Goal: Transaction & Acquisition: Obtain resource

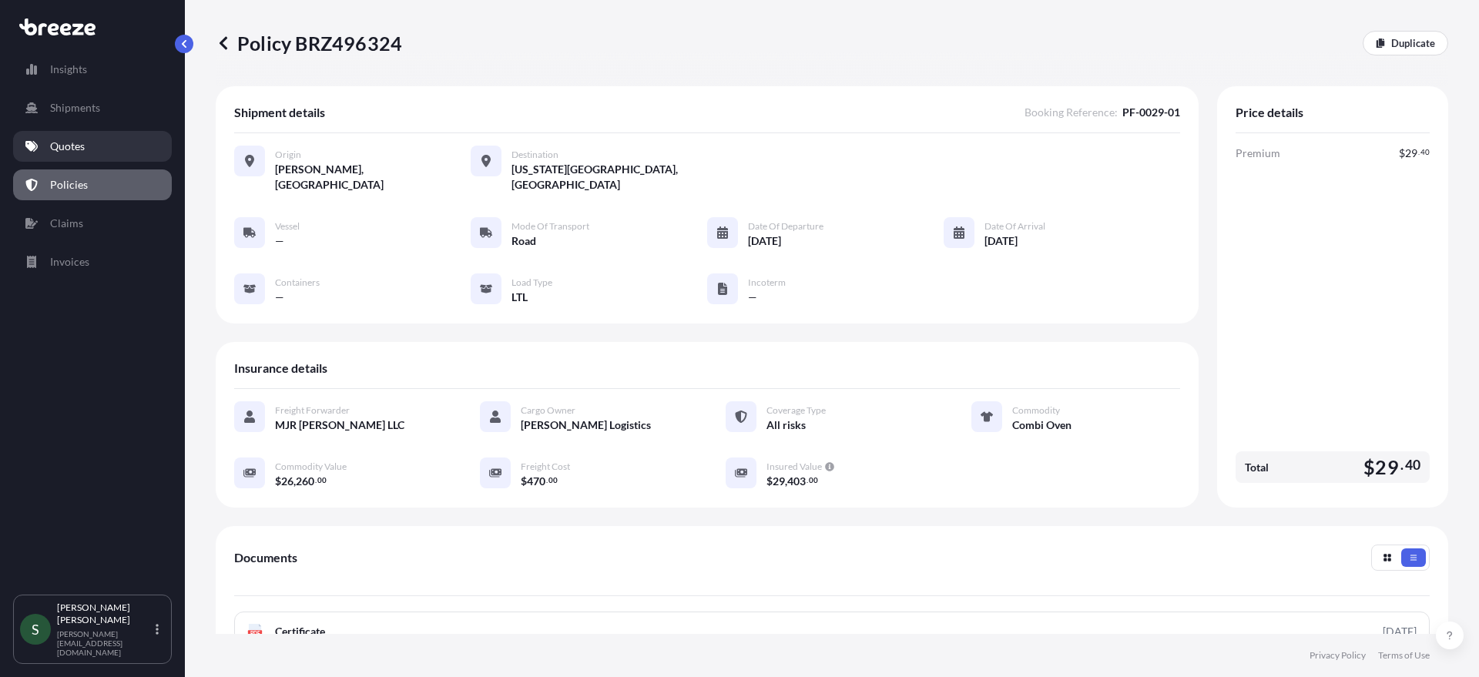
click at [87, 148] on link "Quotes" at bounding box center [92, 146] width 159 height 31
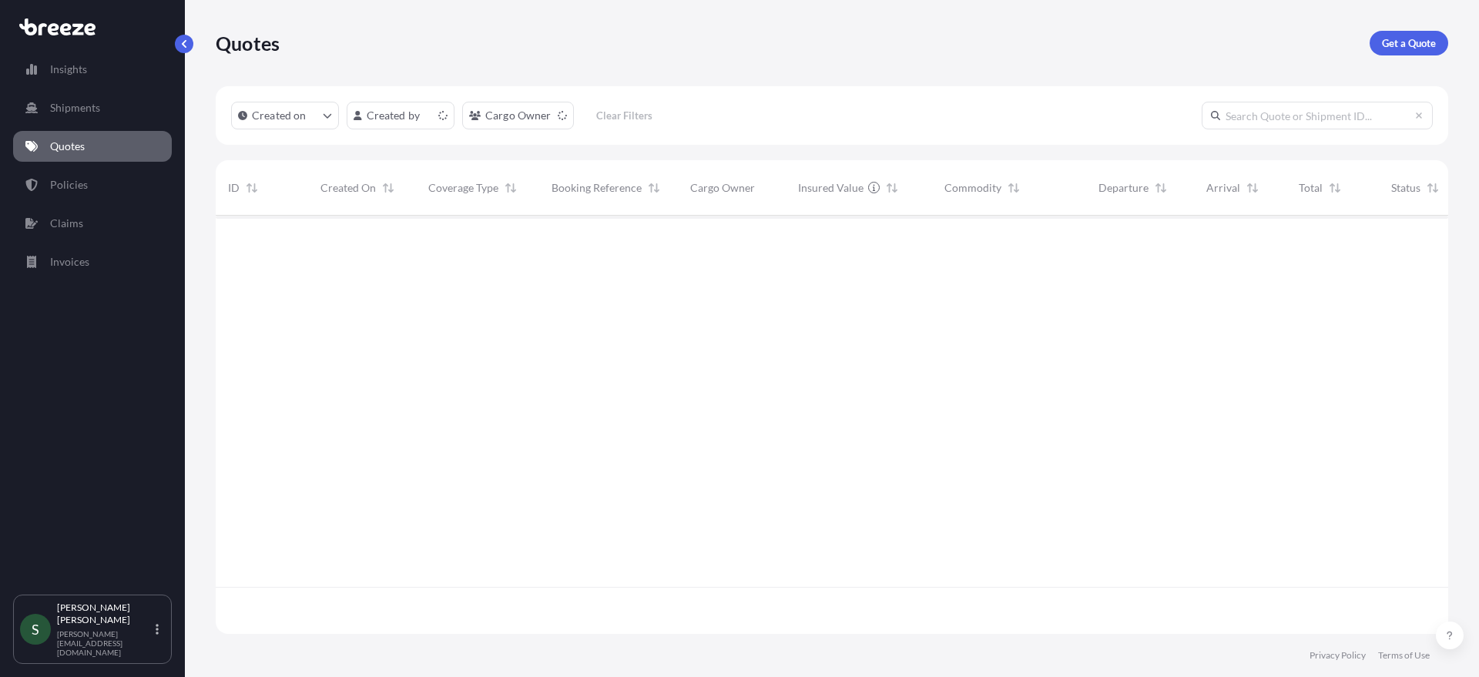
scroll to position [415, 1221]
click at [1249, 119] on input "text" at bounding box center [1317, 116] width 231 height 28
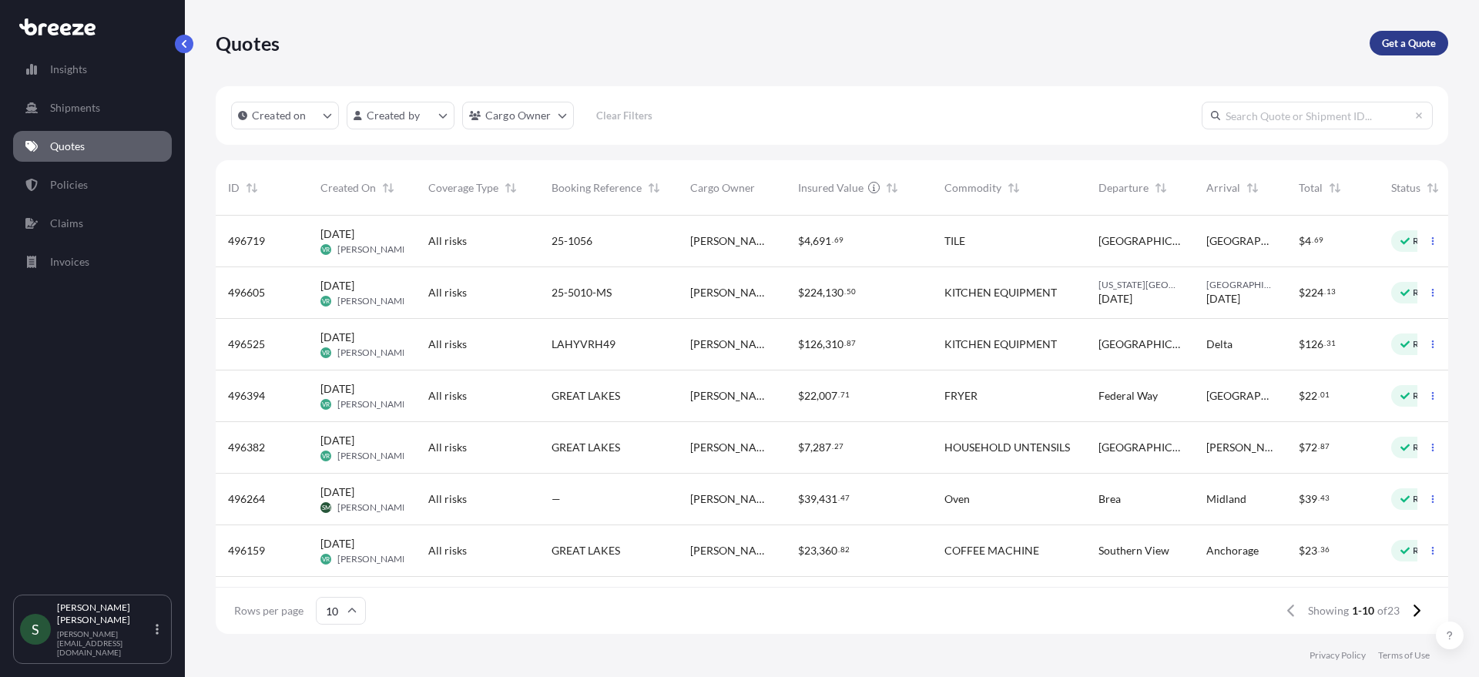
click at [1406, 43] on p "Get a Quote" at bounding box center [1409, 42] width 54 height 15
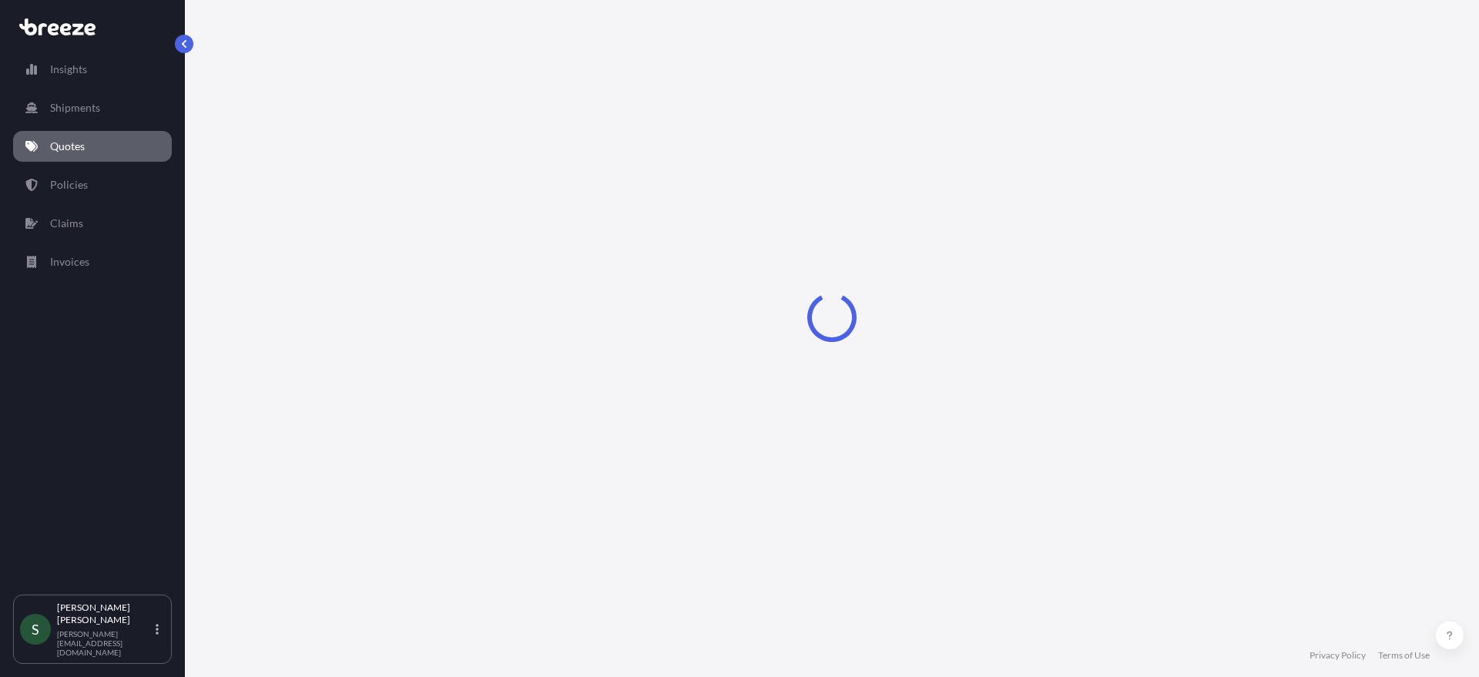
select select "Sea"
select select "1"
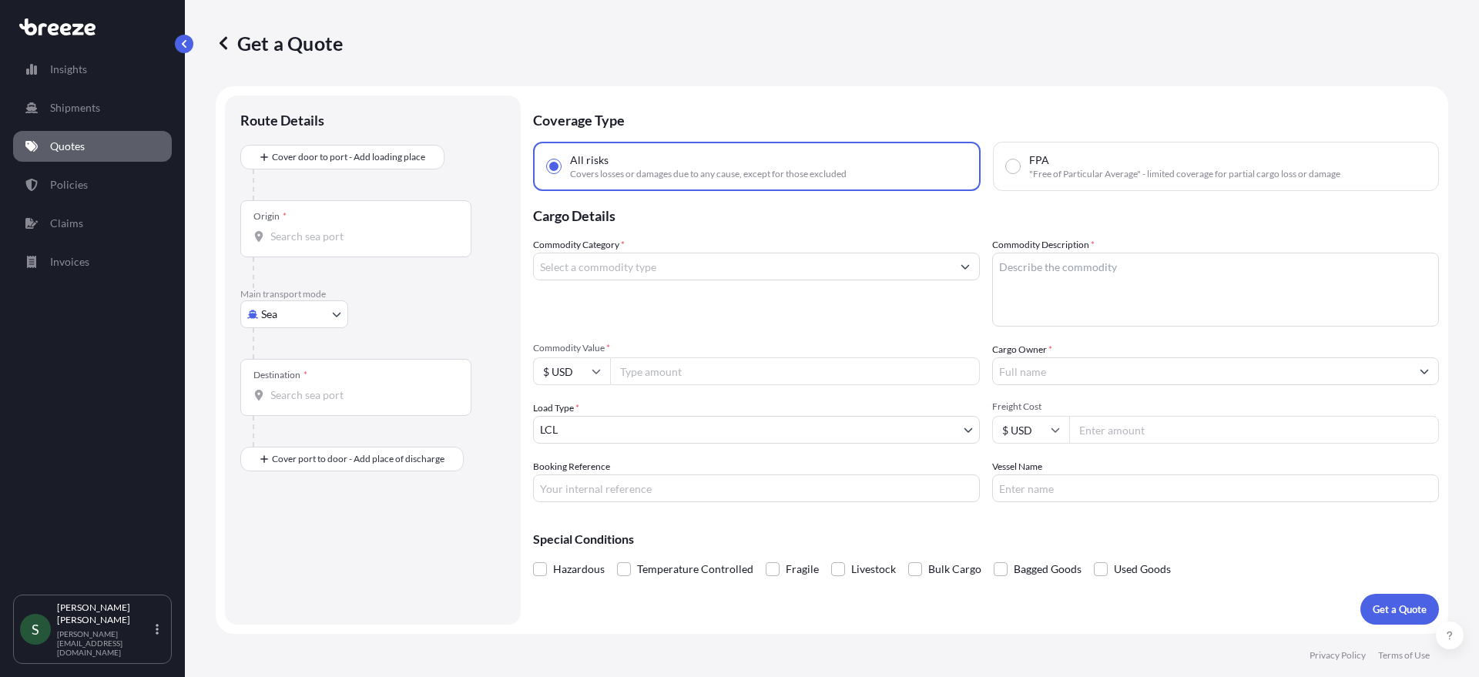
click at [287, 323] on body "Insights Shipments Quotes Policies Claims Invoices S [PERSON_NAME] [PERSON_NAME…" at bounding box center [739, 338] width 1479 height 677
click at [288, 397] on div "Road" at bounding box center [294, 410] width 96 height 28
select select "Road"
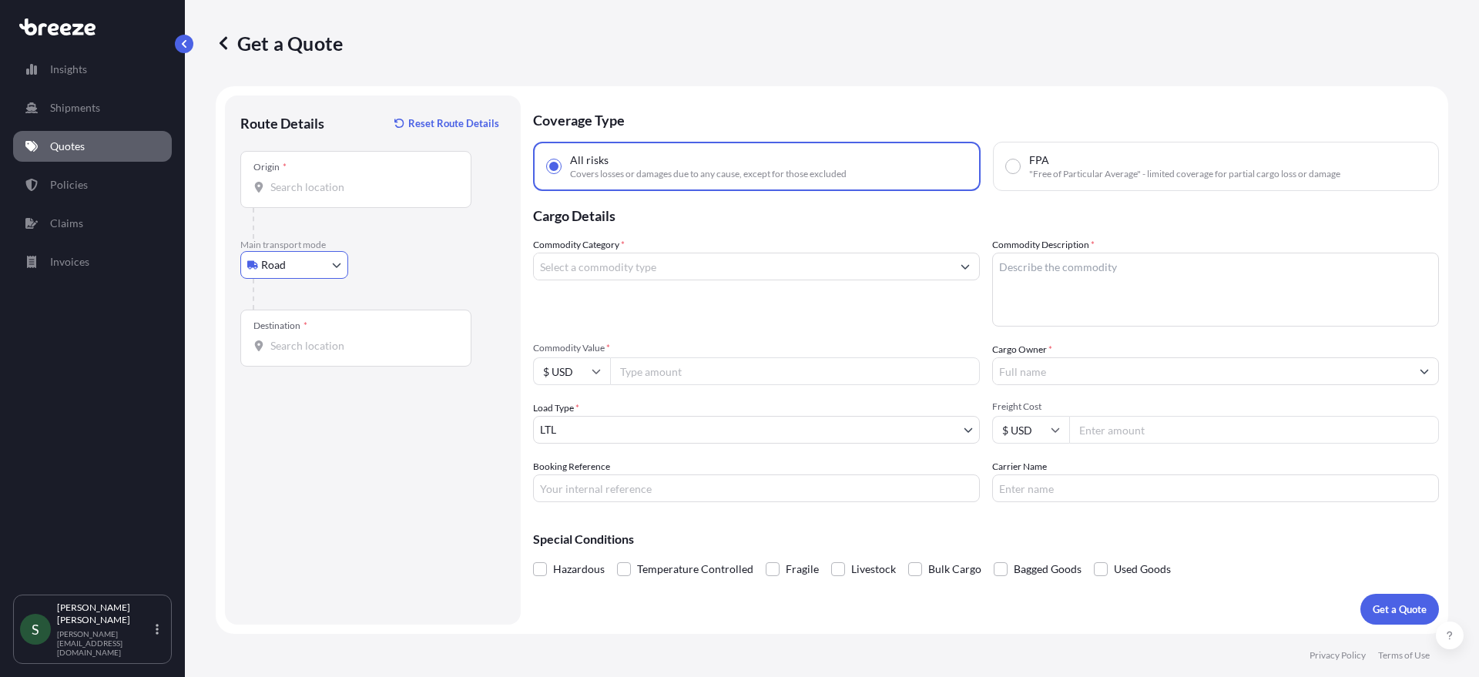
click at [333, 189] on input "Origin *" at bounding box center [361, 186] width 182 height 15
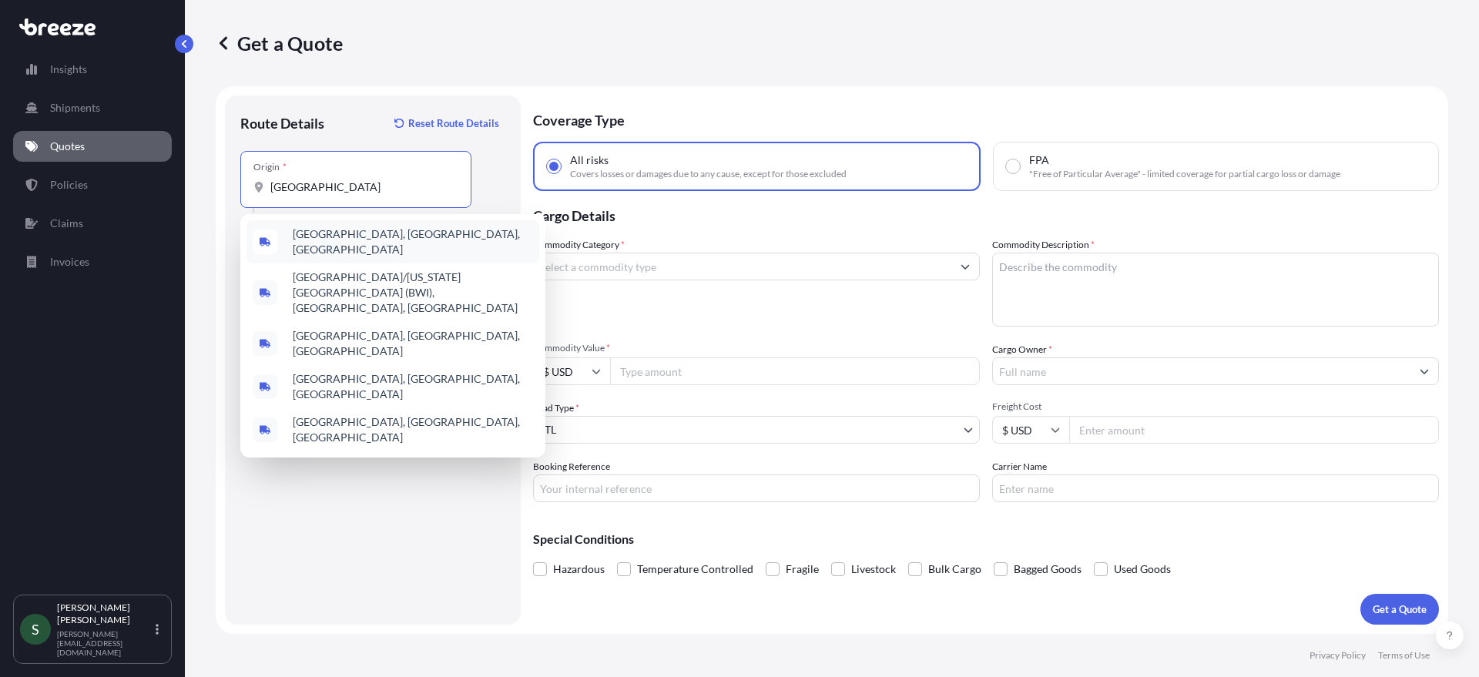
click at [380, 237] on span "[GEOGRAPHIC_DATA], [GEOGRAPHIC_DATA], [GEOGRAPHIC_DATA]" at bounding box center [413, 241] width 240 height 31
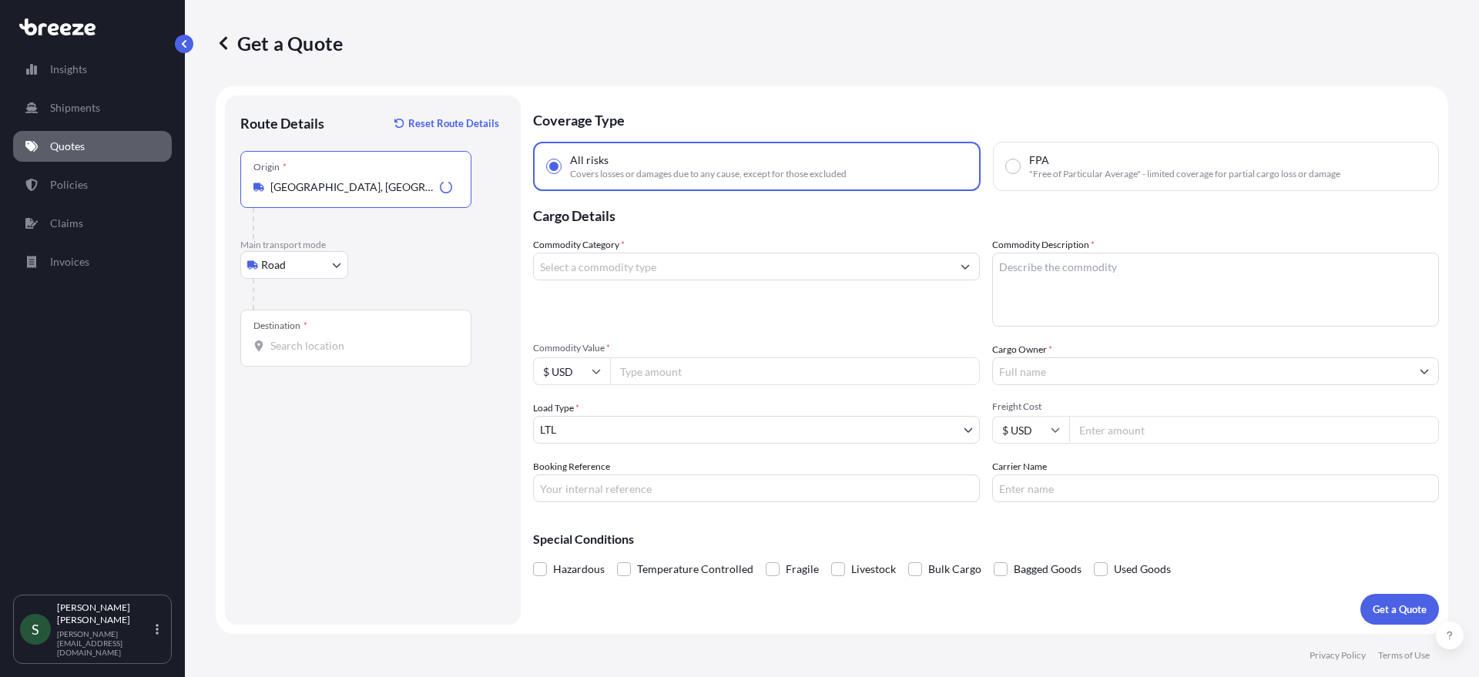
type input "[GEOGRAPHIC_DATA], [GEOGRAPHIC_DATA], [GEOGRAPHIC_DATA]"
click at [330, 347] on input "Destination *" at bounding box center [361, 345] width 182 height 15
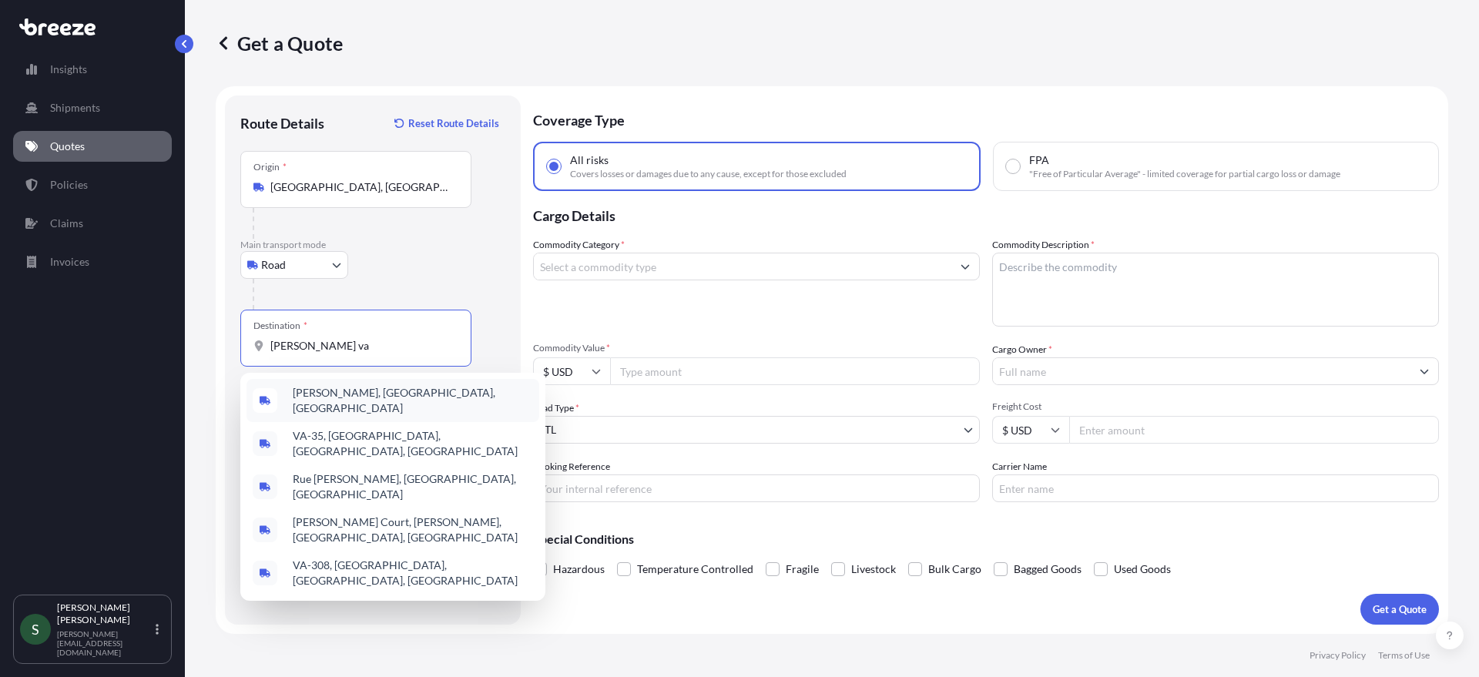
click at [377, 406] on div "[PERSON_NAME], [GEOGRAPHIC_DATA], [GEOGRAPHIC_DATA]" at bounding box center [392, 400] width 293 height 43
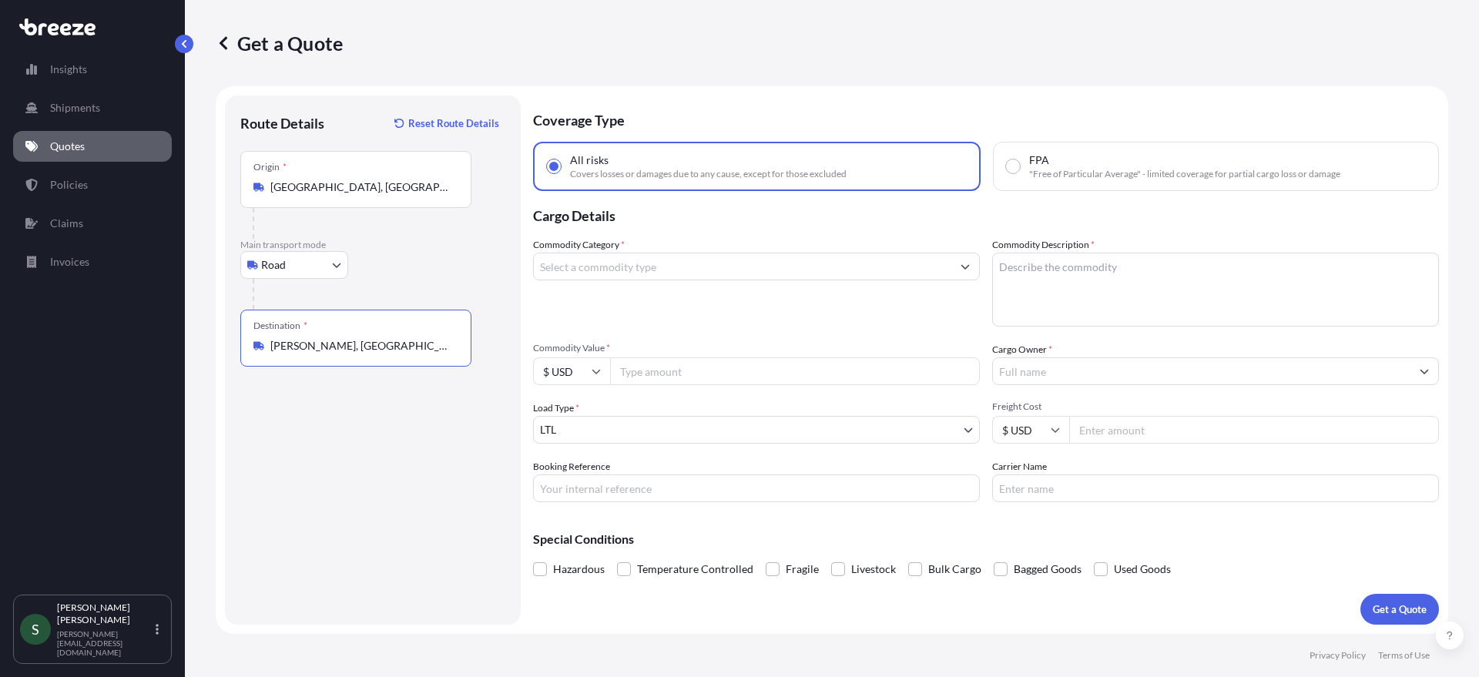
type input "[PERSON_NAME], [GEOGRAPHIC_DATA], [GEOGRAPHIC_DATA]"
click at [633, 266] on input "Commodity Category *" at bounding box center [742, 267] width 417 height 28
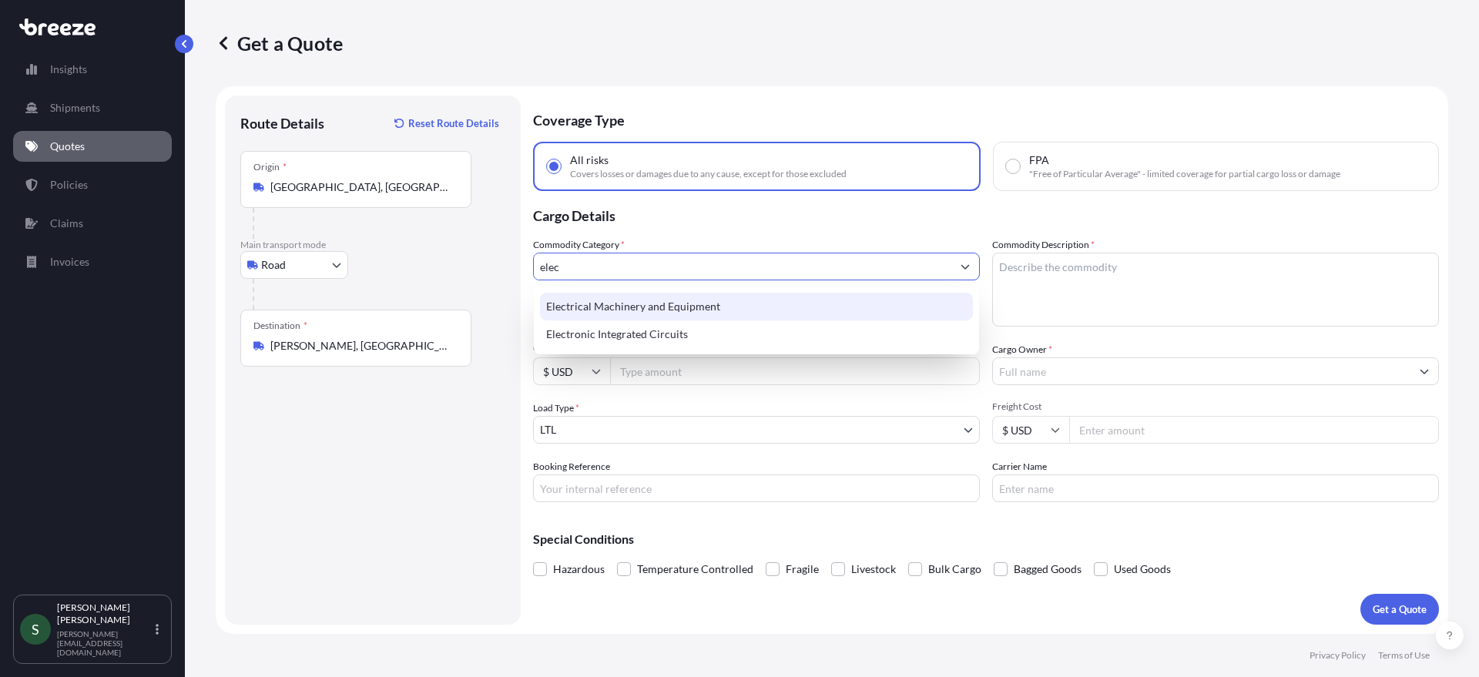
click at [676, 311] on div "Electrical Machinery and Equipment" at bounding box center [756, 307] width 433 height 28
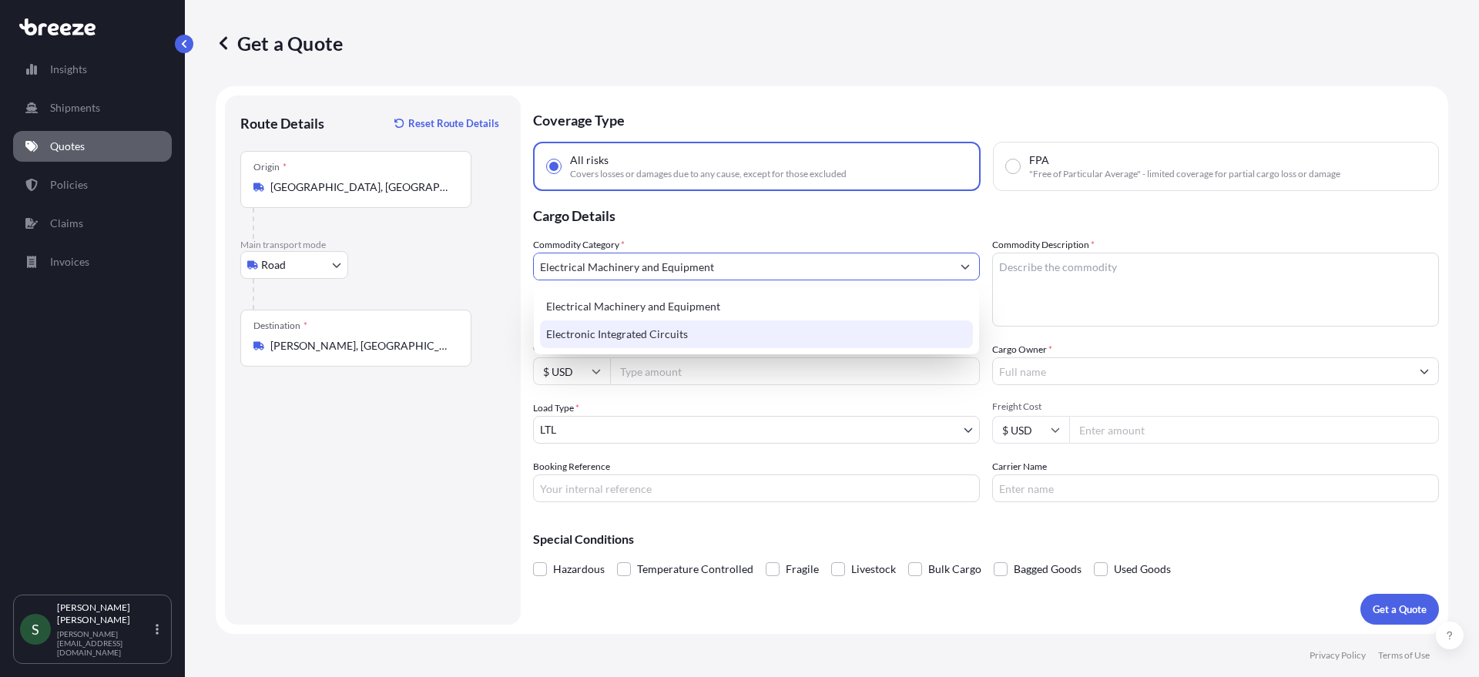
type input "Electrical Machinery and Equipment"
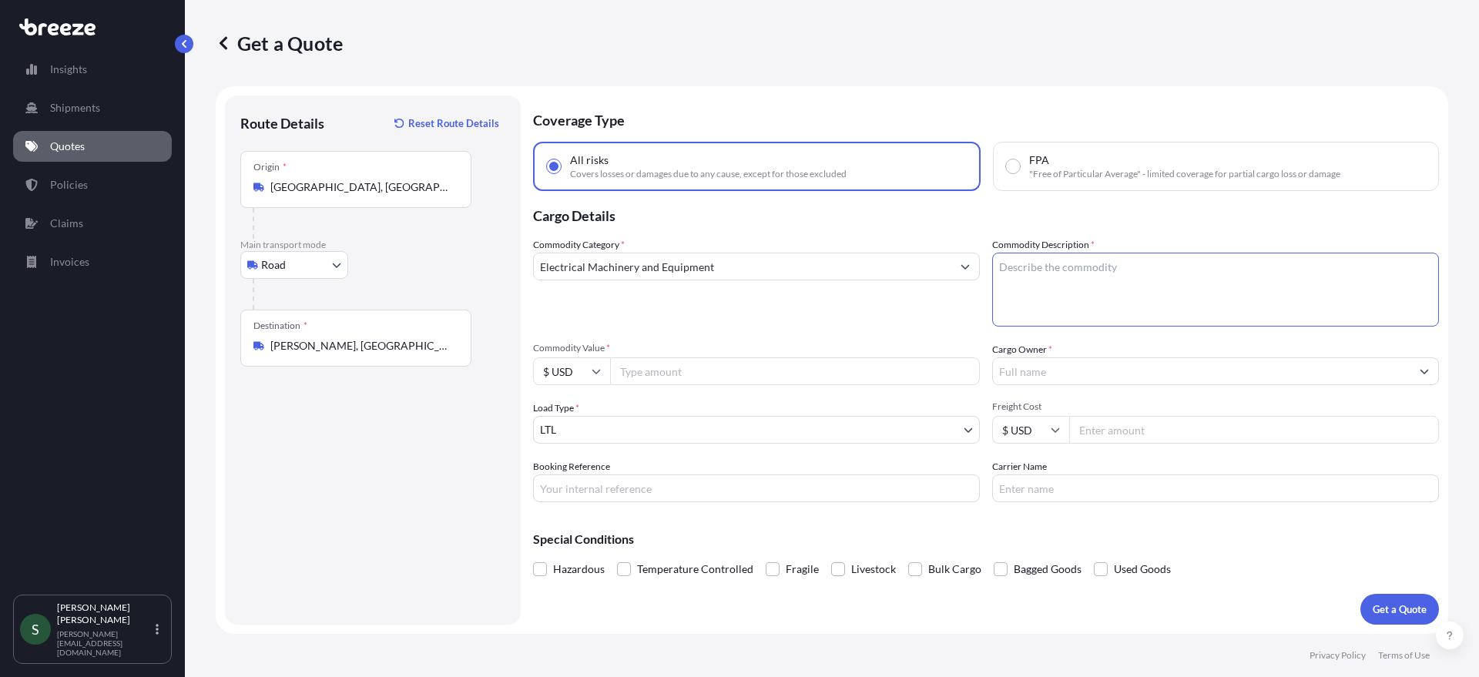
click at [1046, 301] on textarea "Commodity Description *" at bounding box center [1215, 290] width 447 height 74
type textarea "Washer/Dryer"
click at [799, 373] on input "Commodity Value *" at bounding box center [795, 371] width 370 height 28
click at [700, 379] on input "Commodity Value *" at bounding box center [795, 371] width 370 height 28
click at [776, 357] on input "Commodity Value *" at bounding box center [795, 371] width 370 height 28
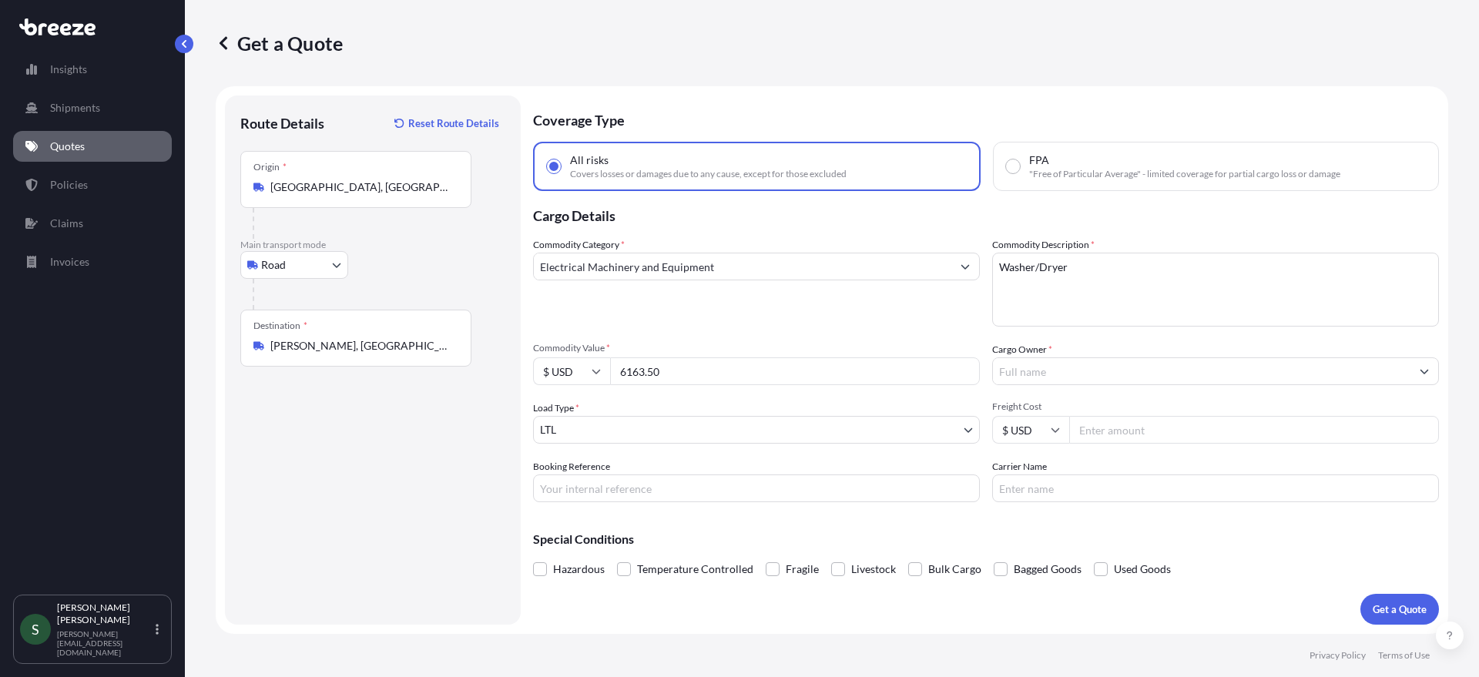
type input "6163.50"
click at [1068, 367] on input "Cargo Owner *" at bounding box center [1201, 371] width 417 height 28
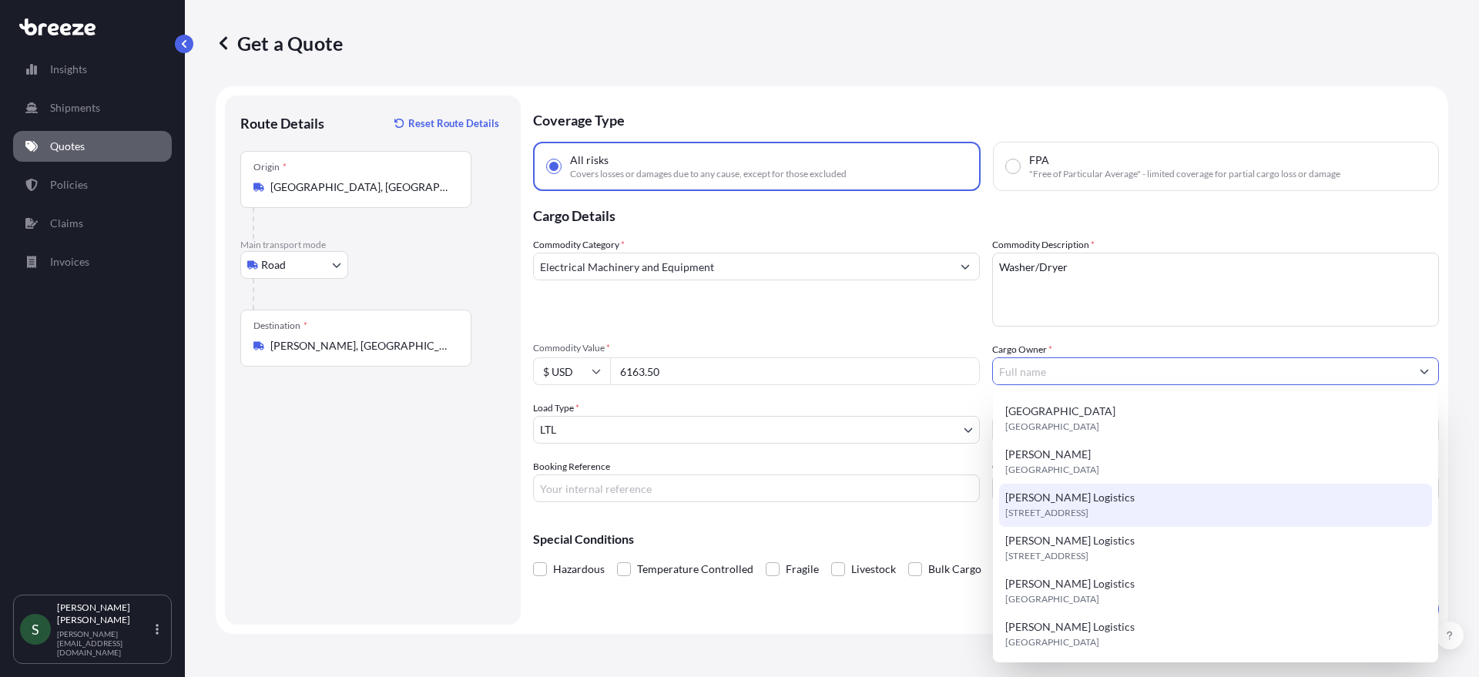
click at [1088, 508] on span "[STREET_ADDRESS]" at bounding box center [1046, 512] width 83 height 15
type input "[PERSON_NAME] Logistics"
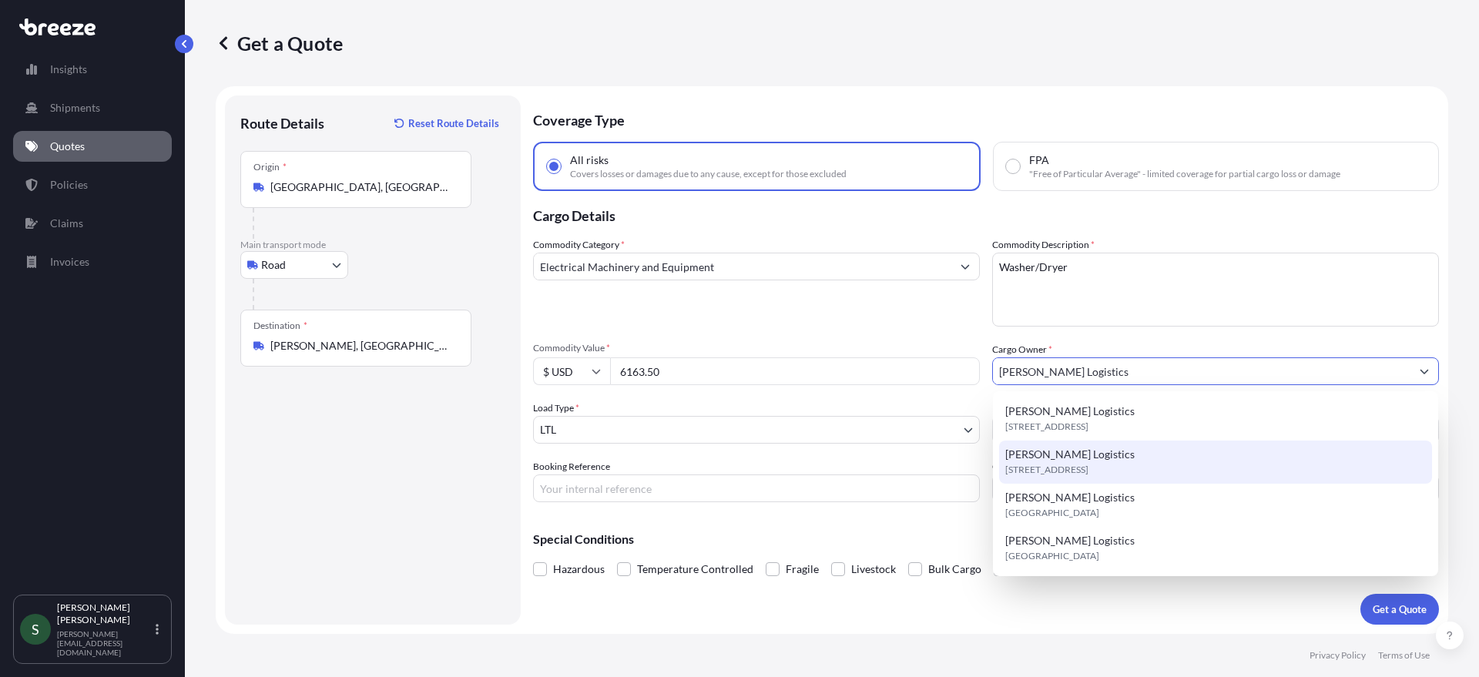
click at [713, 625] on form "Route Details Reset Route Details Place of loading Road Road Rail Origin * [GEO…" at bounding box center [832, 360] width 1232 height 548
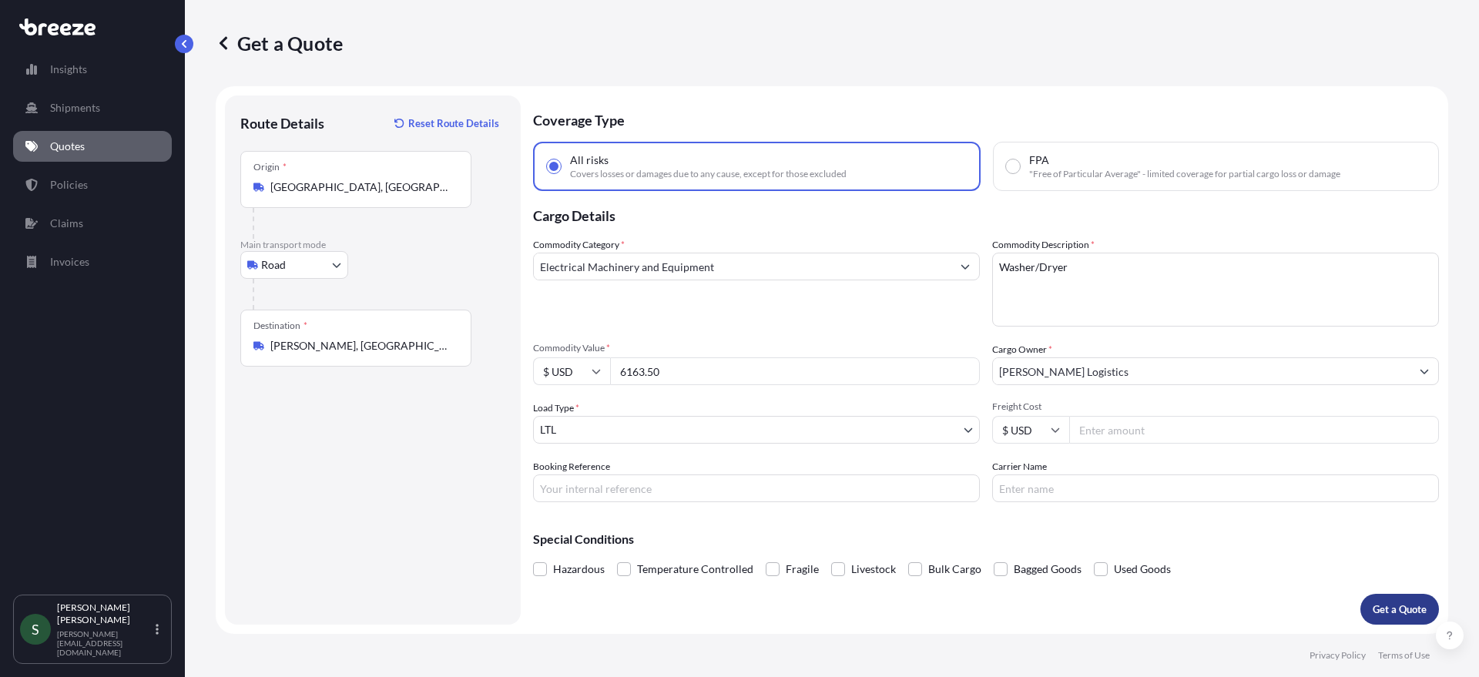
click at [1384, 608] on p "Get a Quote" at bounding box center [1400, 609] width 54 height 15
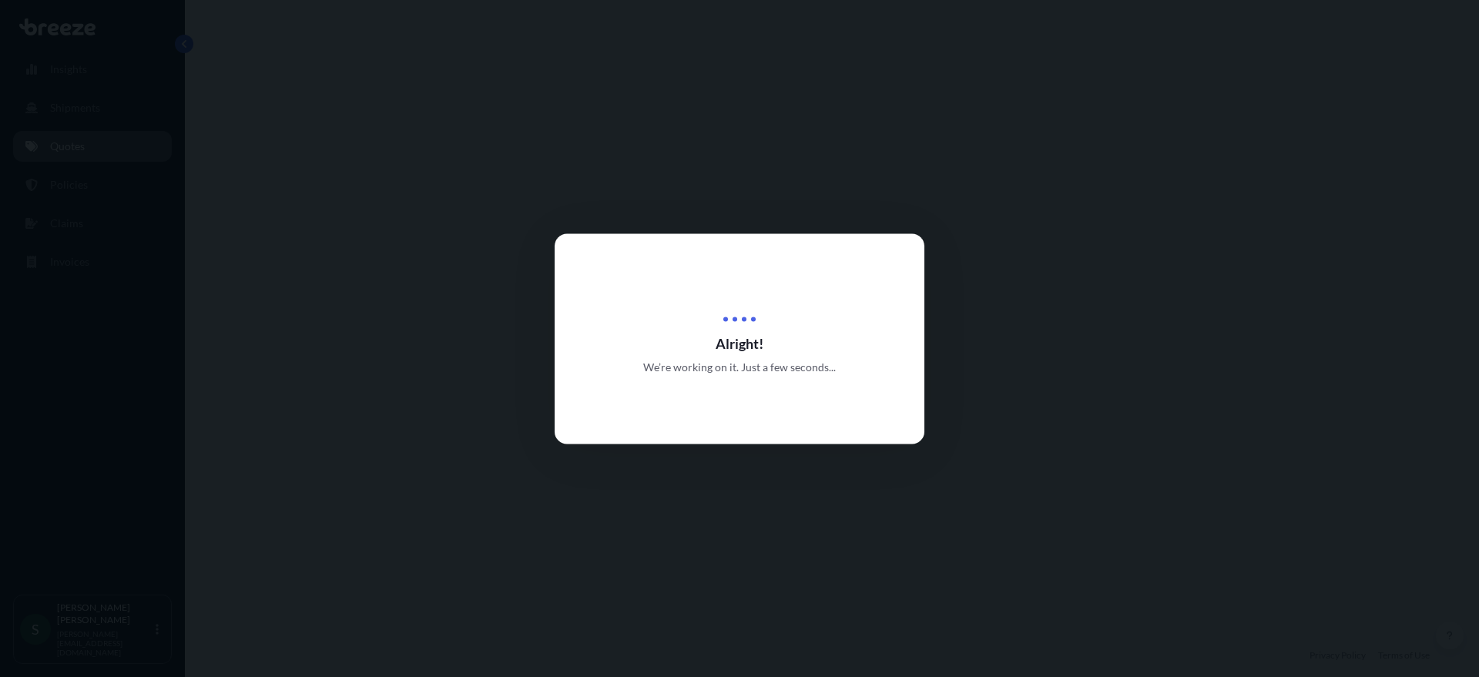
select select "Road"
select select "1"
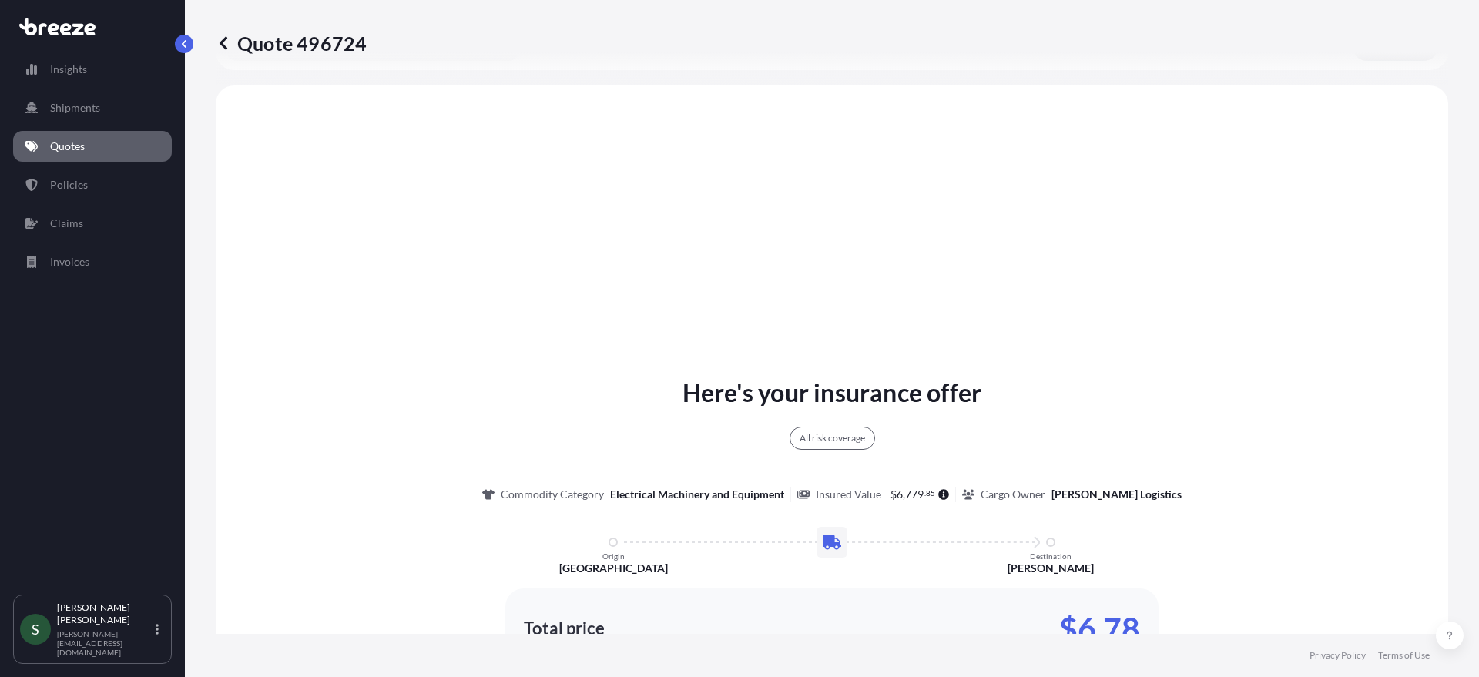
scroll to position [559, 0]
